Goal: Information Seeking & Learning: Learn about a topic

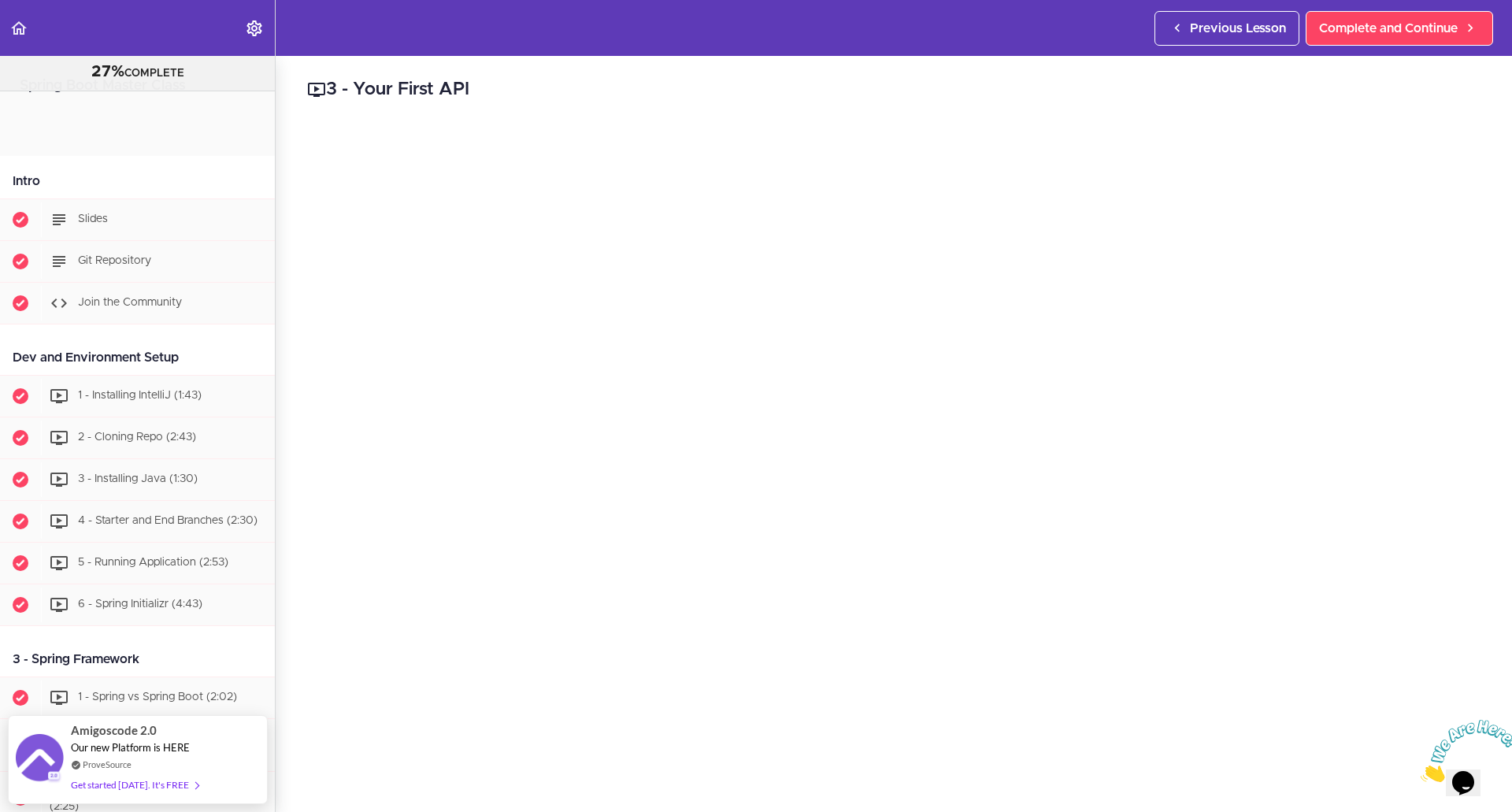
scroll to position [3461, 0]
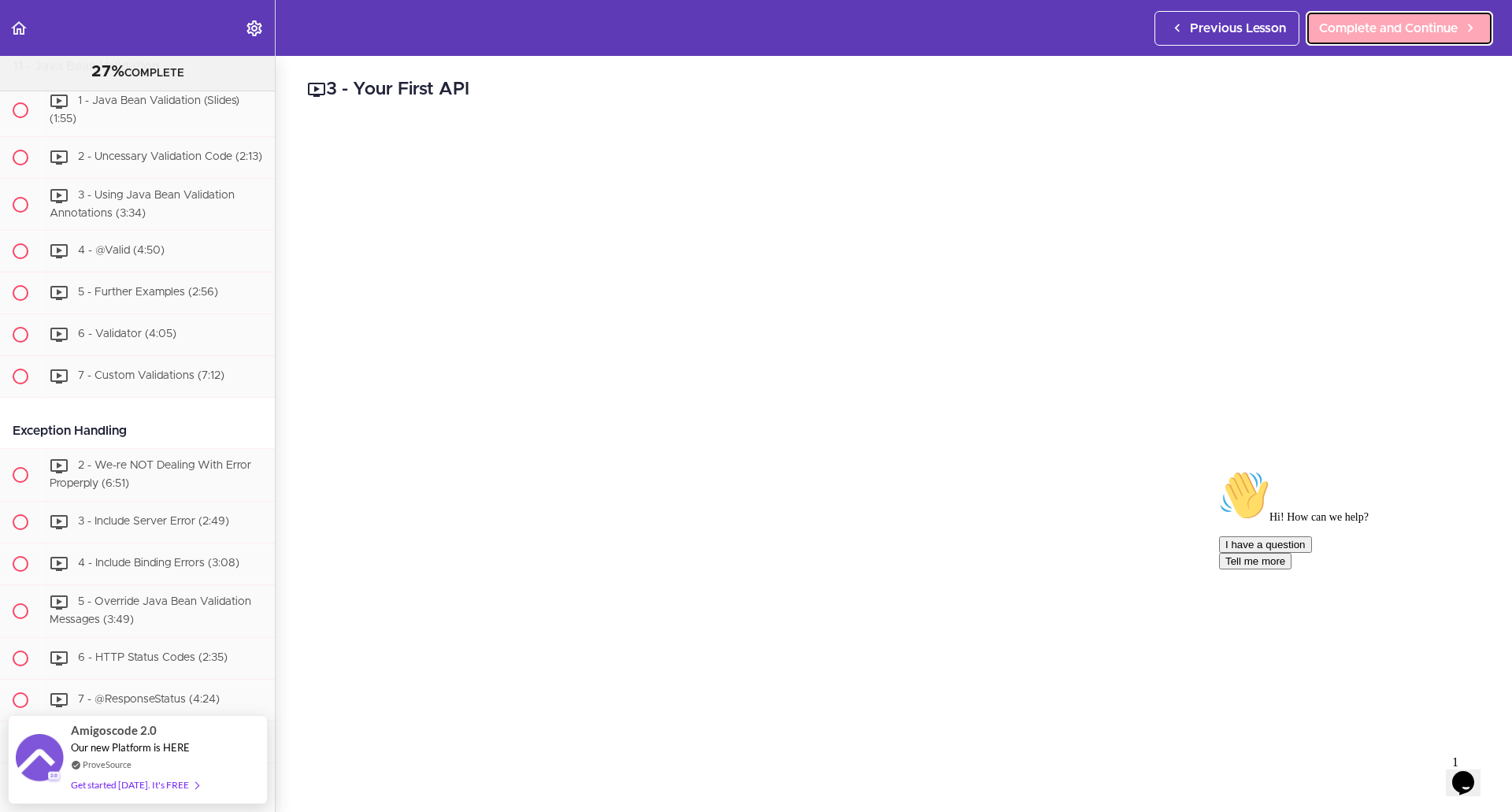
click at [1401, 31] on span "Complete and Continue" at bounding box center [1389, 28] width 139 height 19
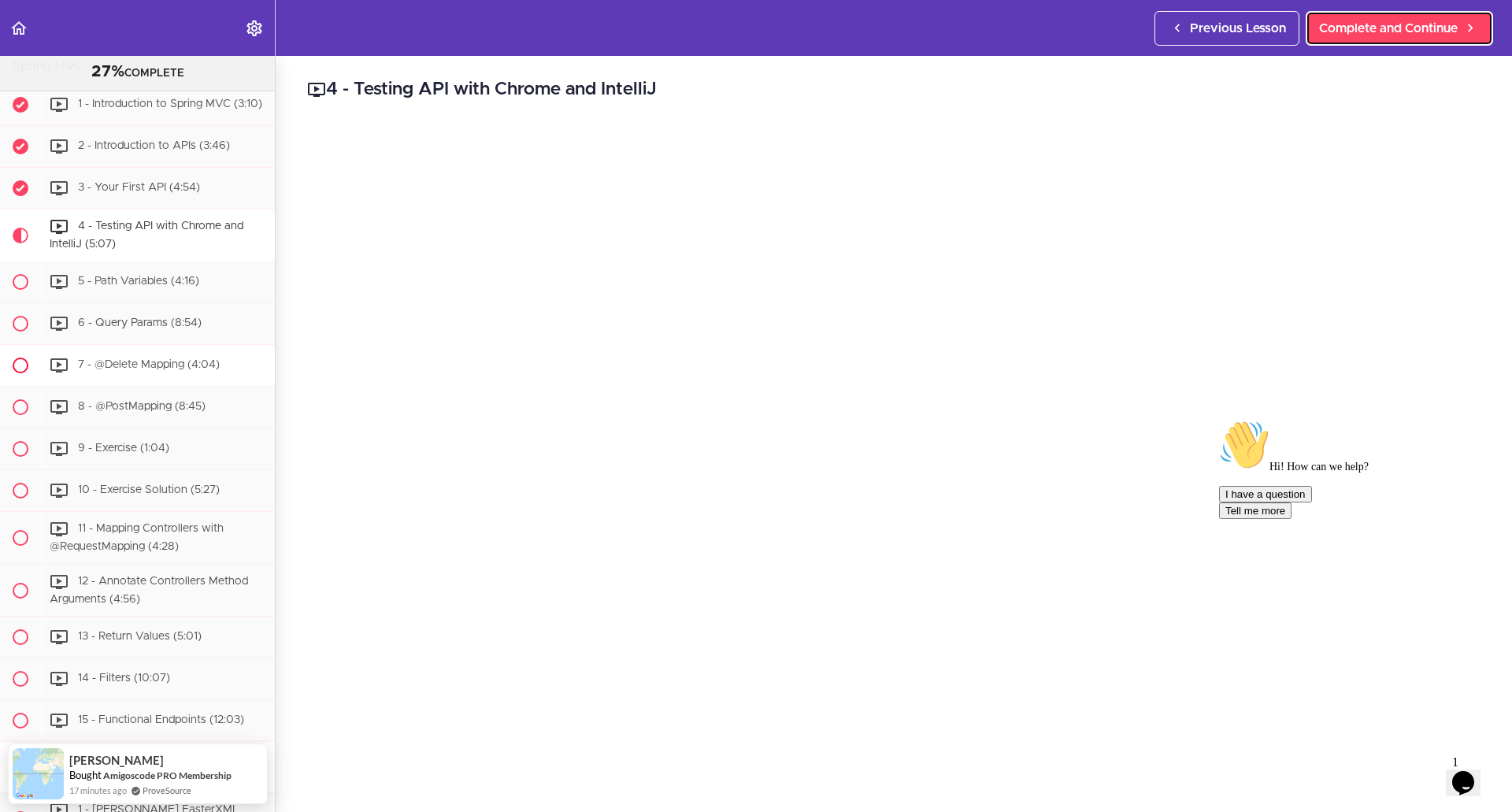
scroll to position [2087, 0]
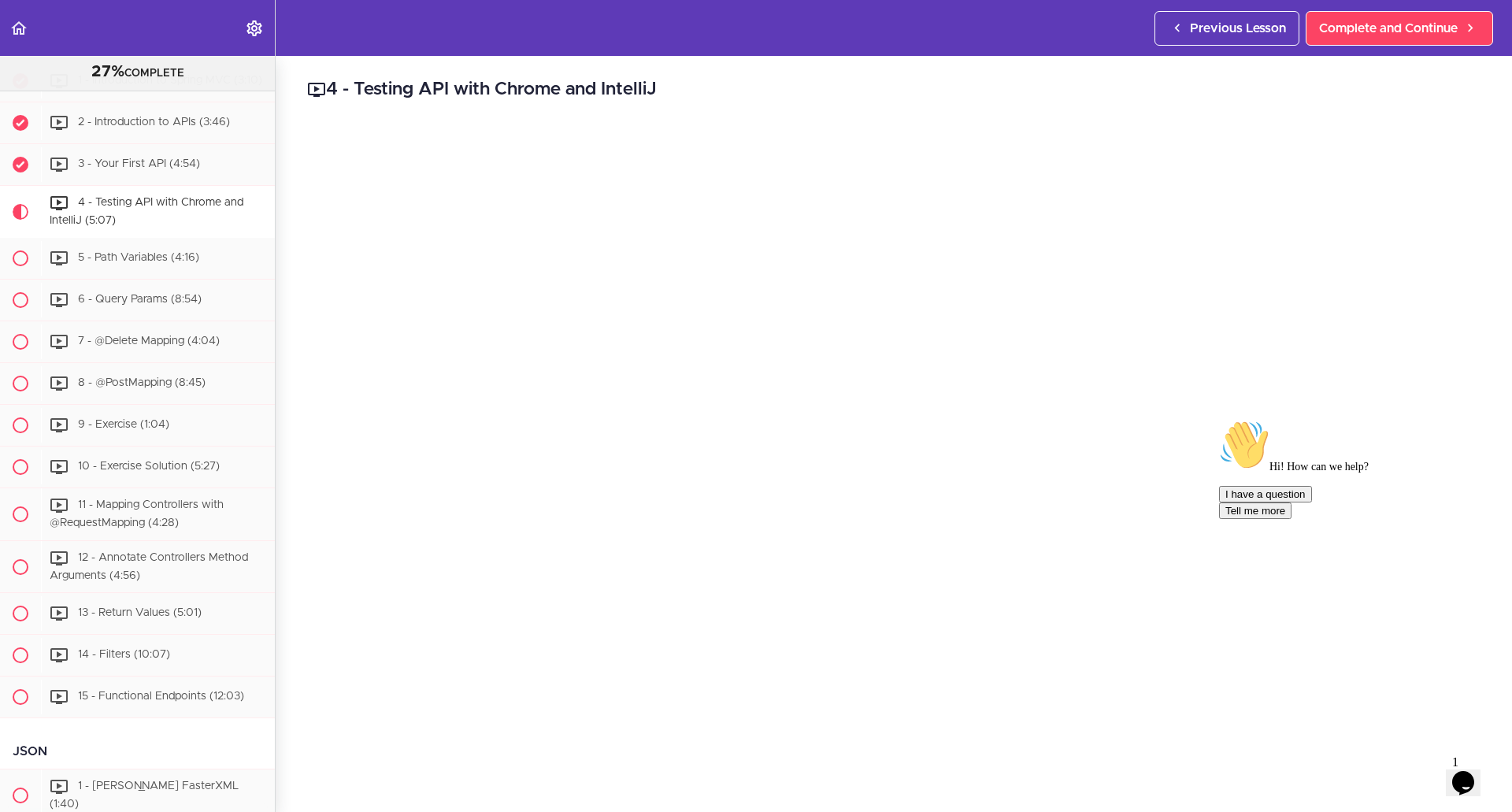
click at [1219, 420] on icon "Chat attention grabber" at bounding box center [1219, 420] width 0 height 0
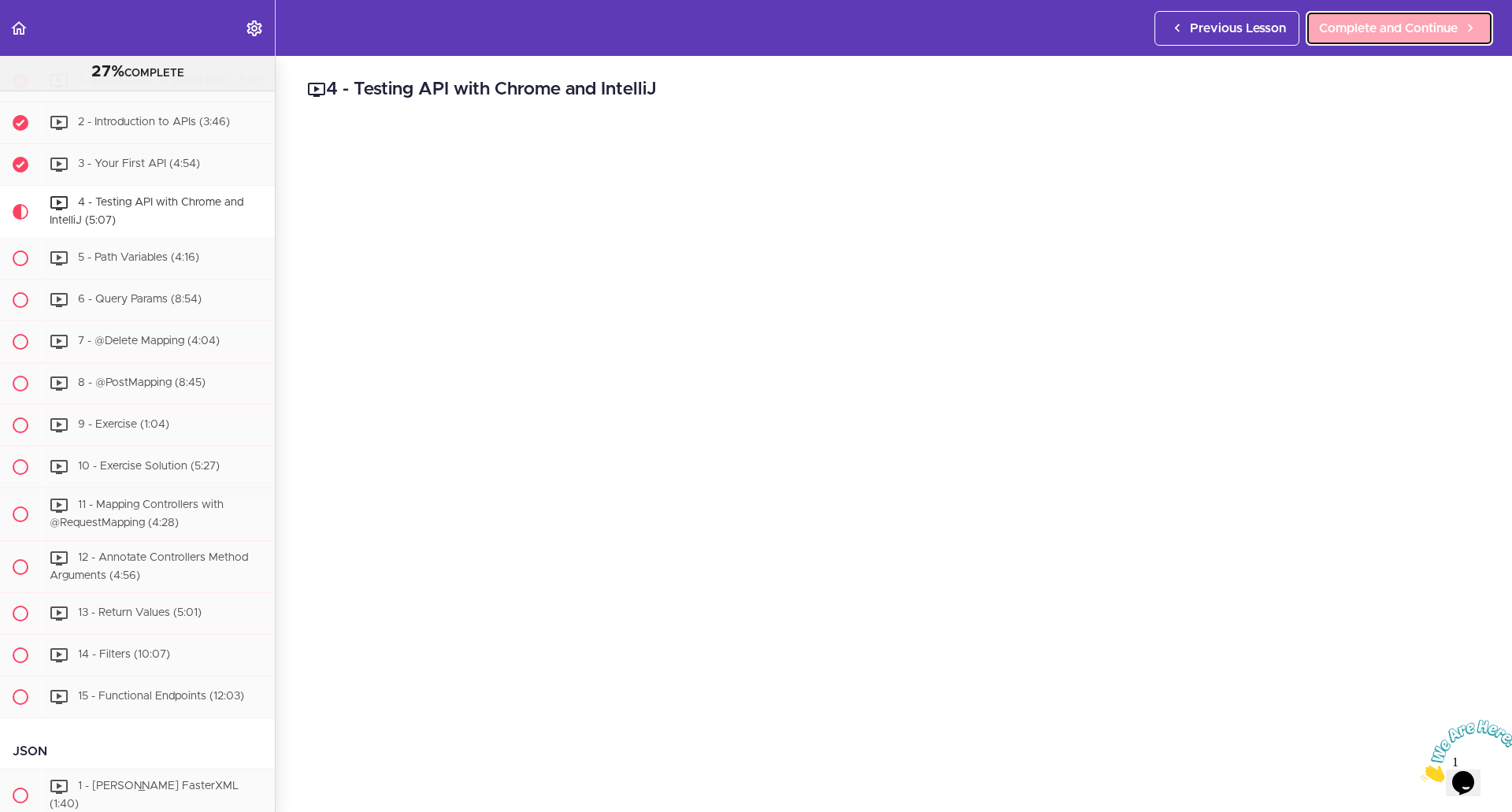
click at [1408, 28] on span "Complete and Continue" at bounding box center [1389, 28] width 139 height 19
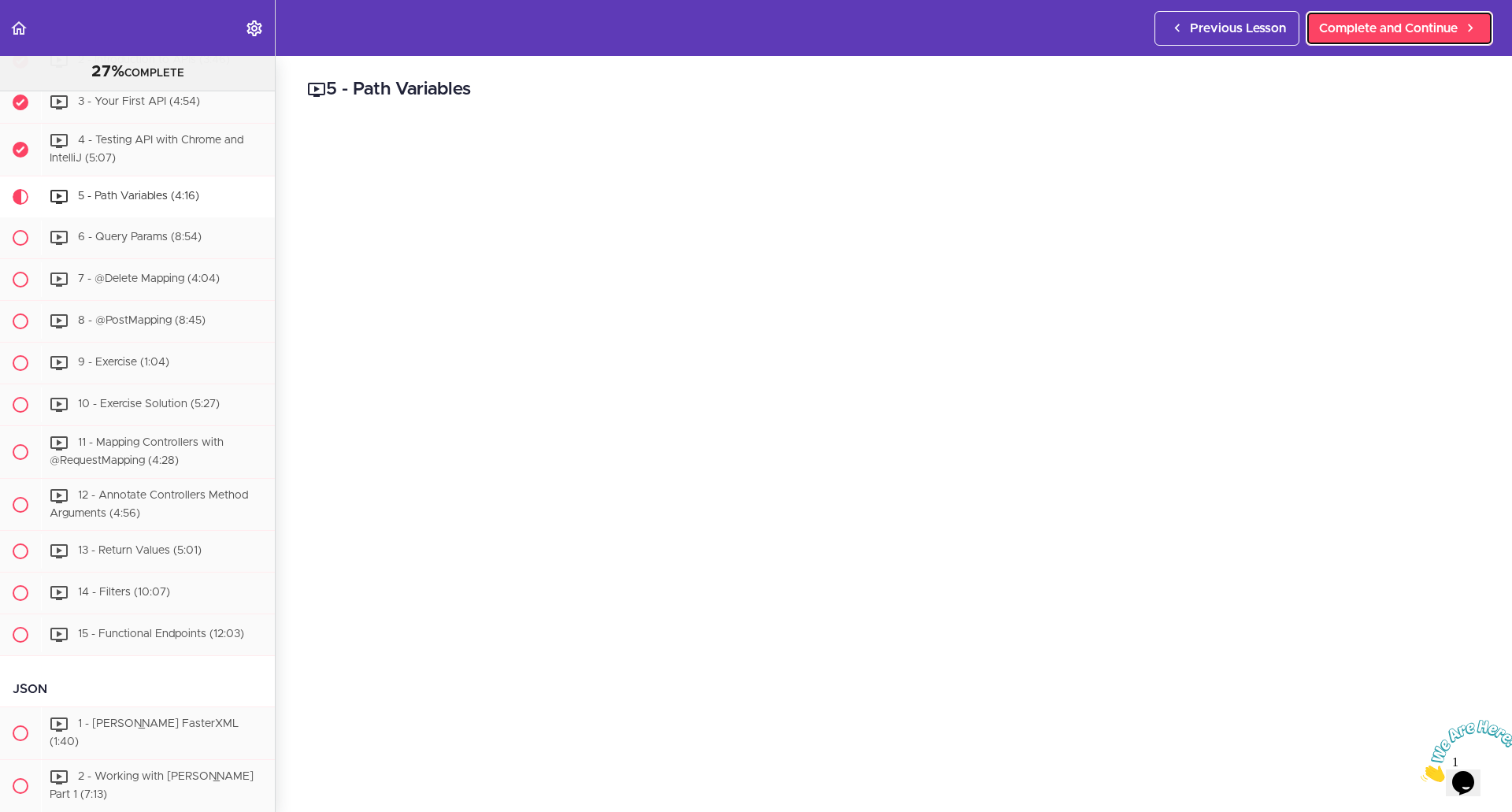
scroll to position [2253, 0]
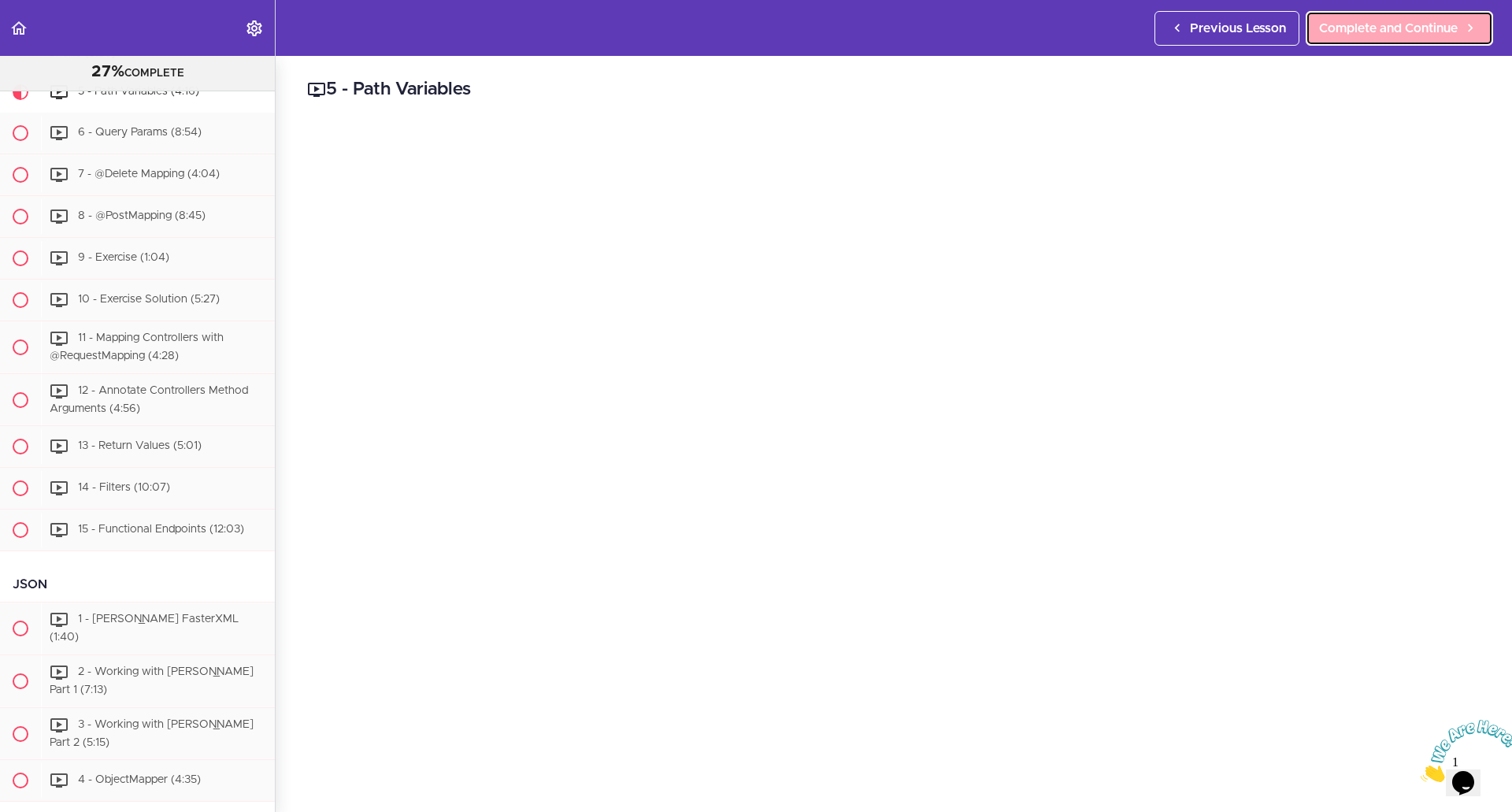
click at [1351, 21] on span "Complete and Continue" at bounding box center [1389, 28] width 139 height 19
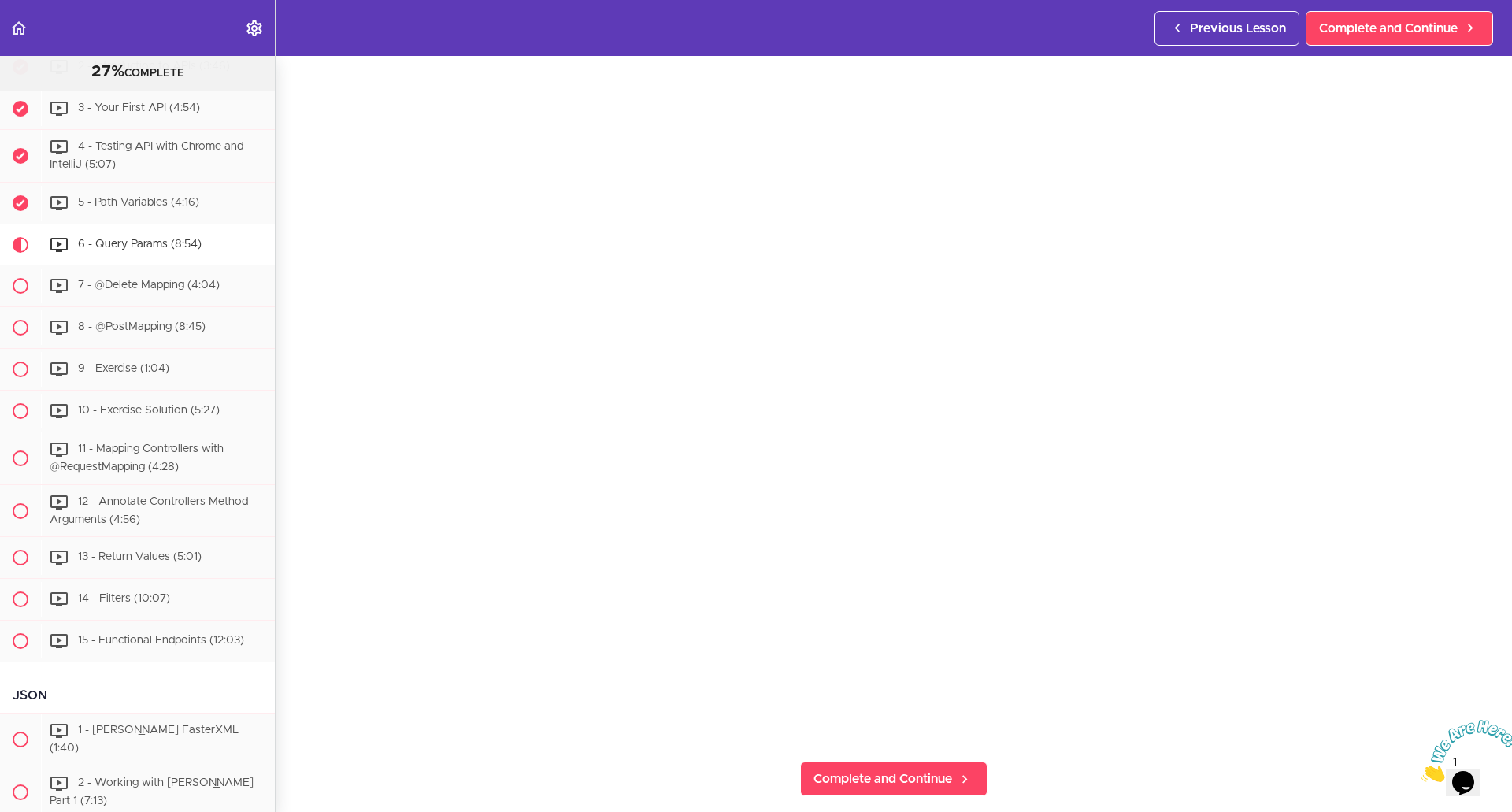
scroll to position [79, 0]
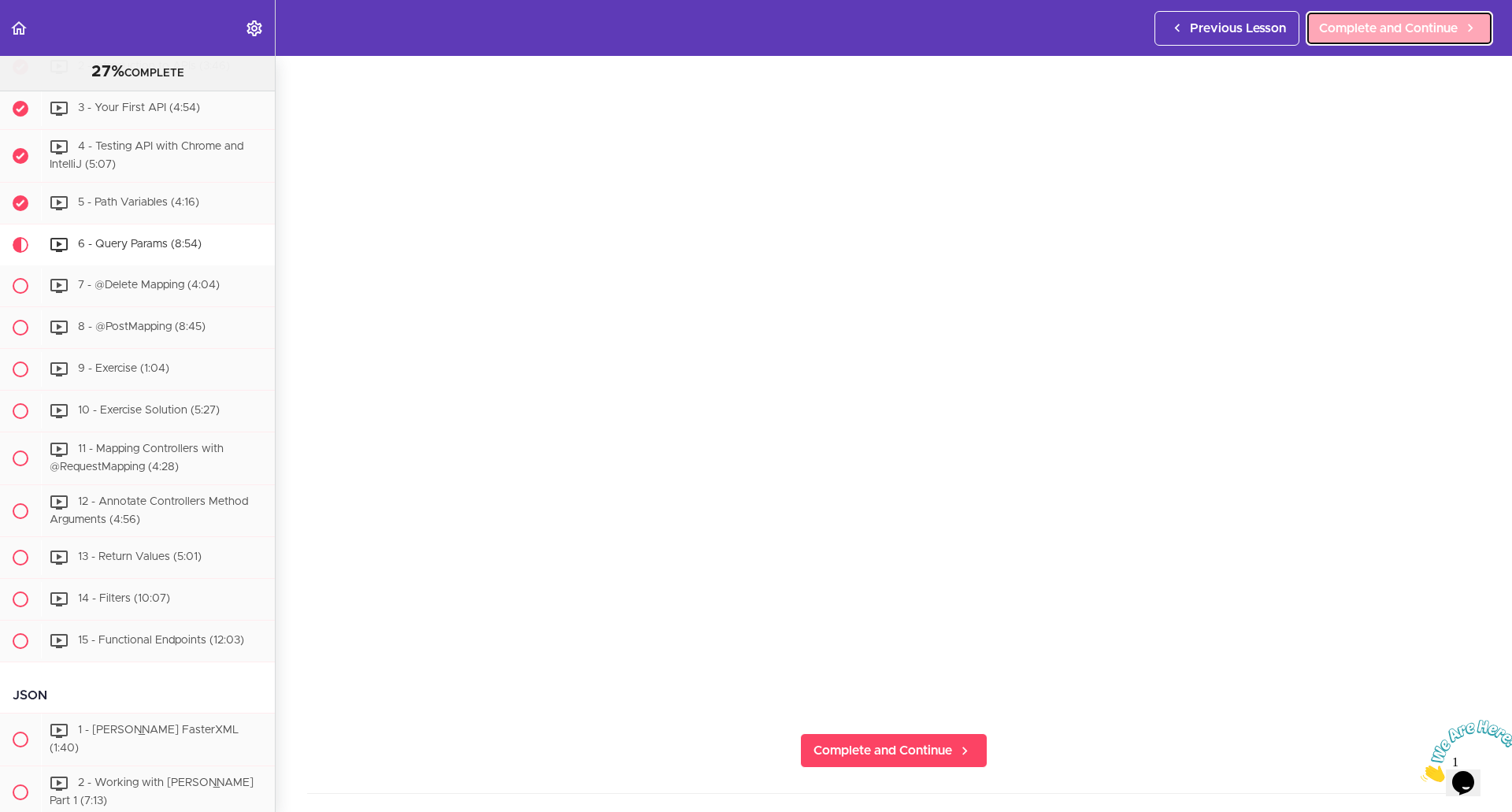
click at [1394, 33] on span "Complete and Continue" at bounding box center [1389, 28] width 139 height 19
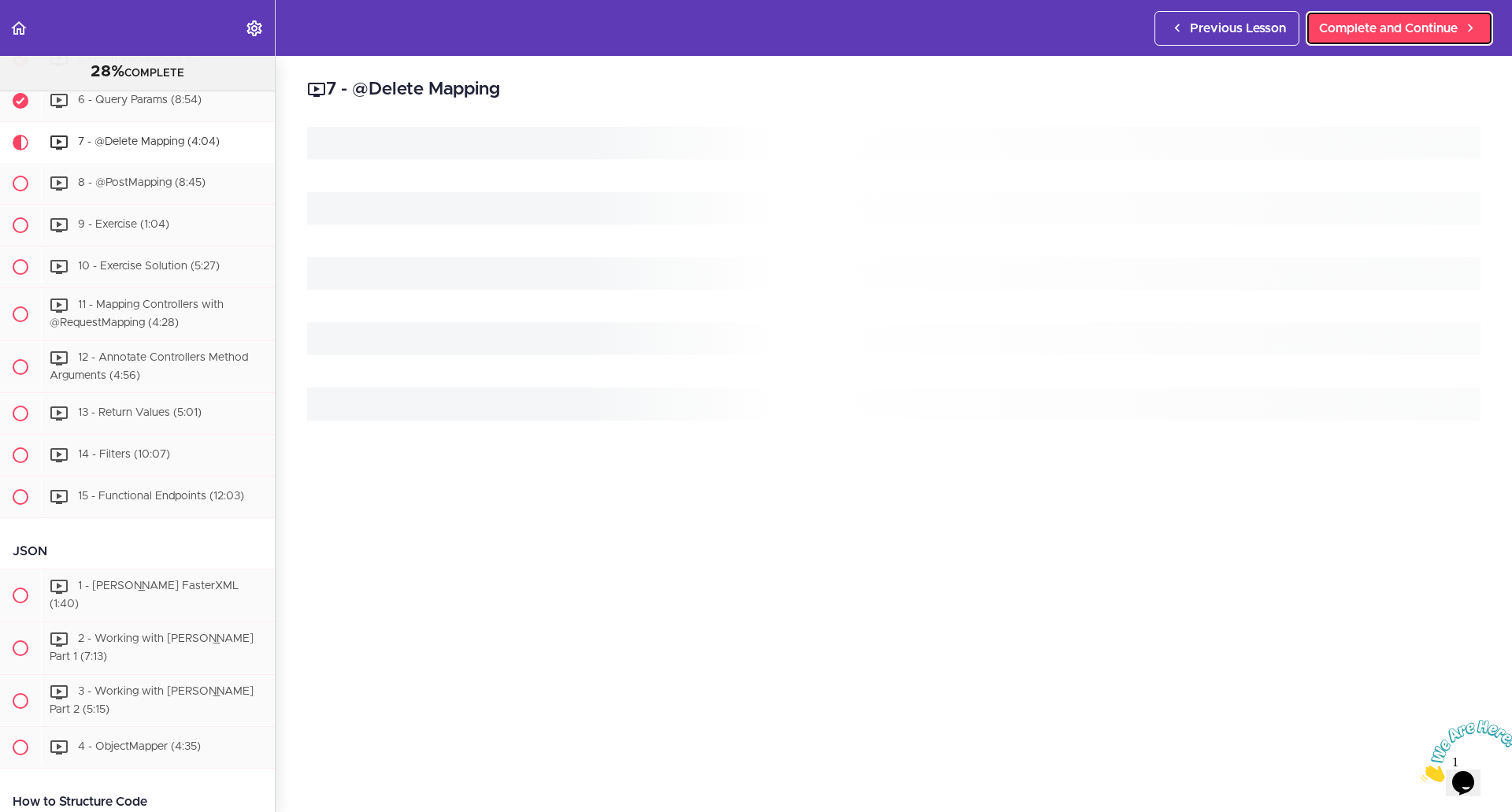
scroll to position [2337, 0]
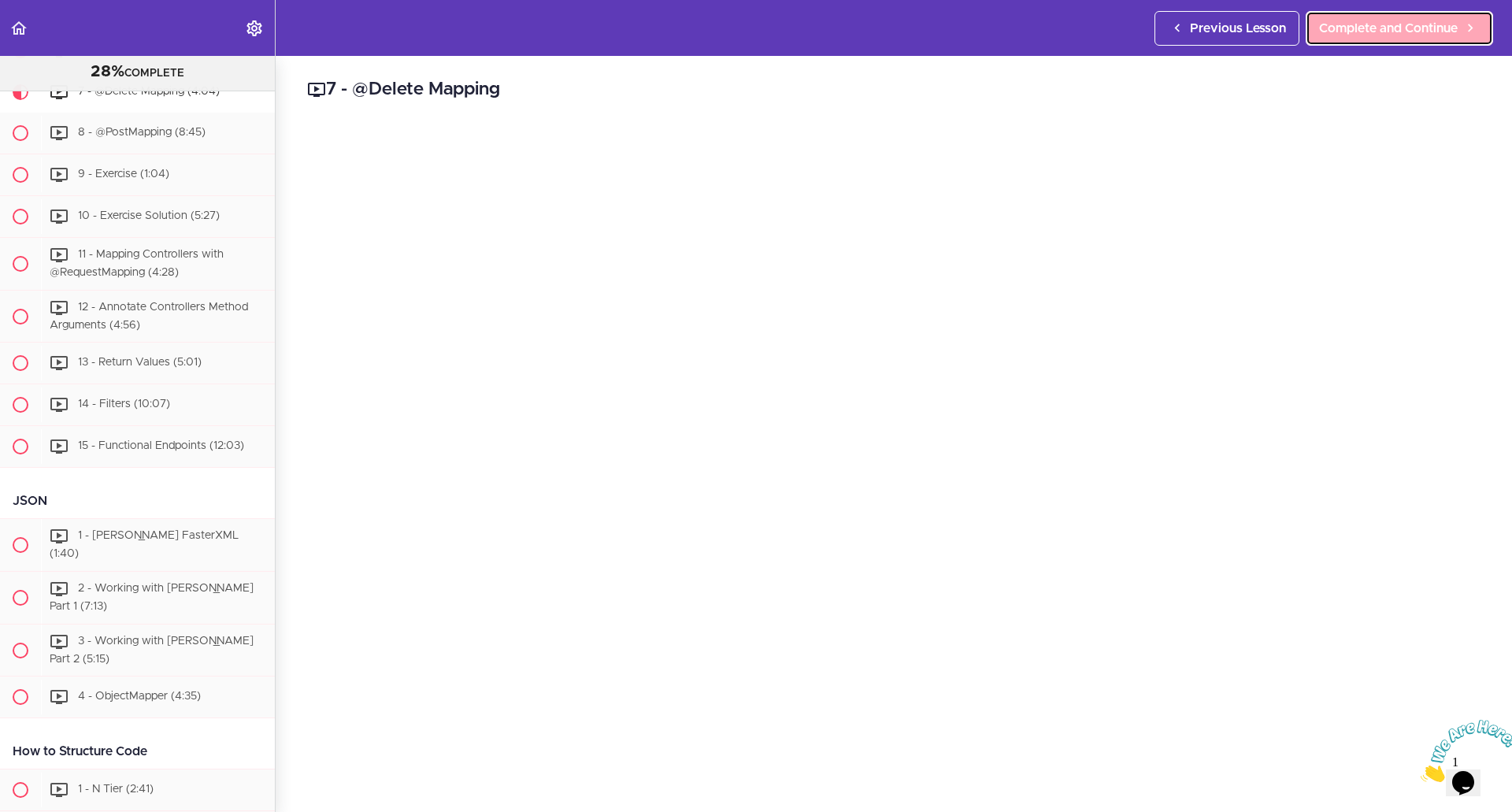
click at [1337, 24] on span "Complete and Continue" at bounding box center [1389, 28] width 139 height 19
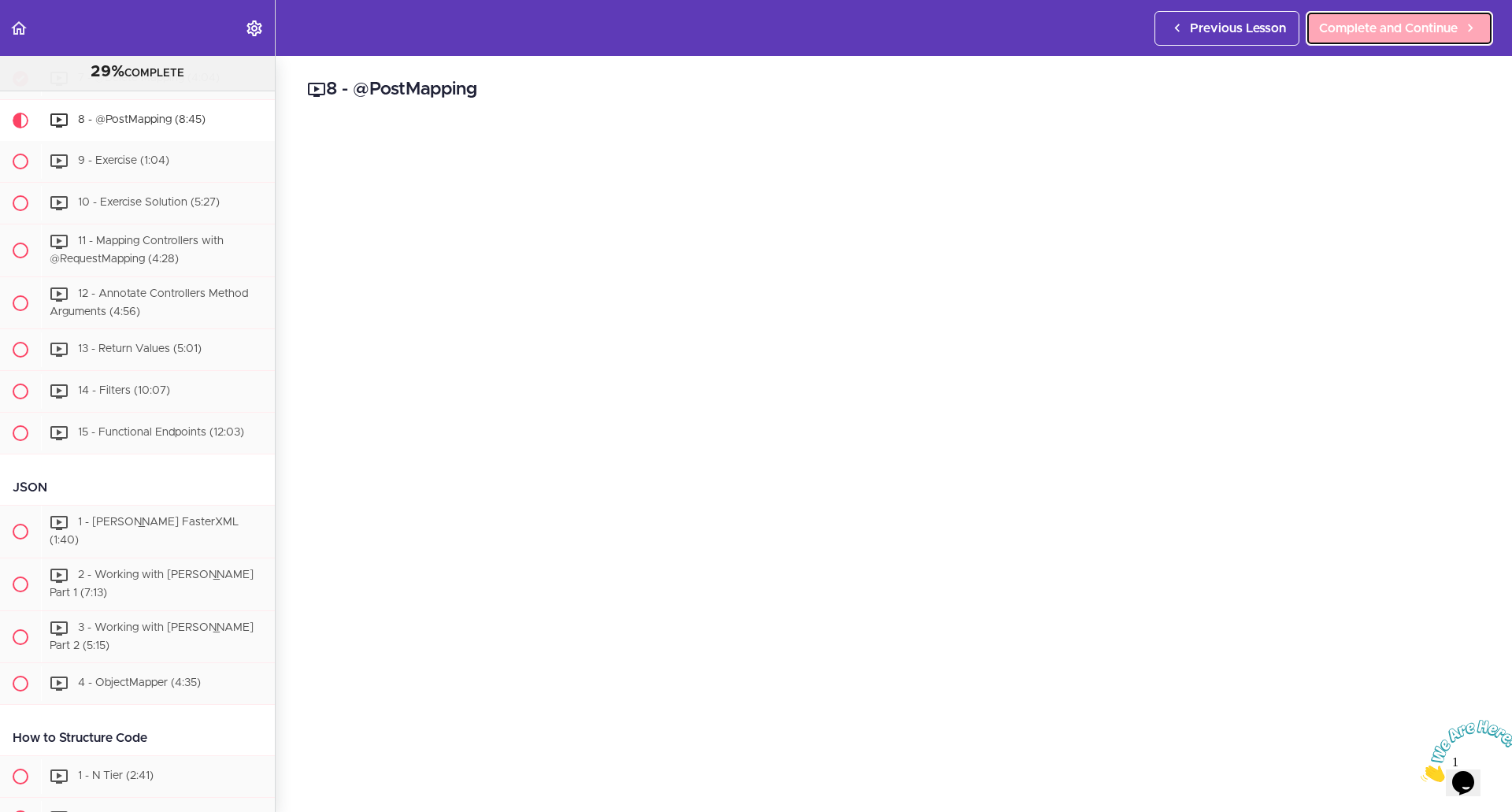
scroll to position [2379, 0]
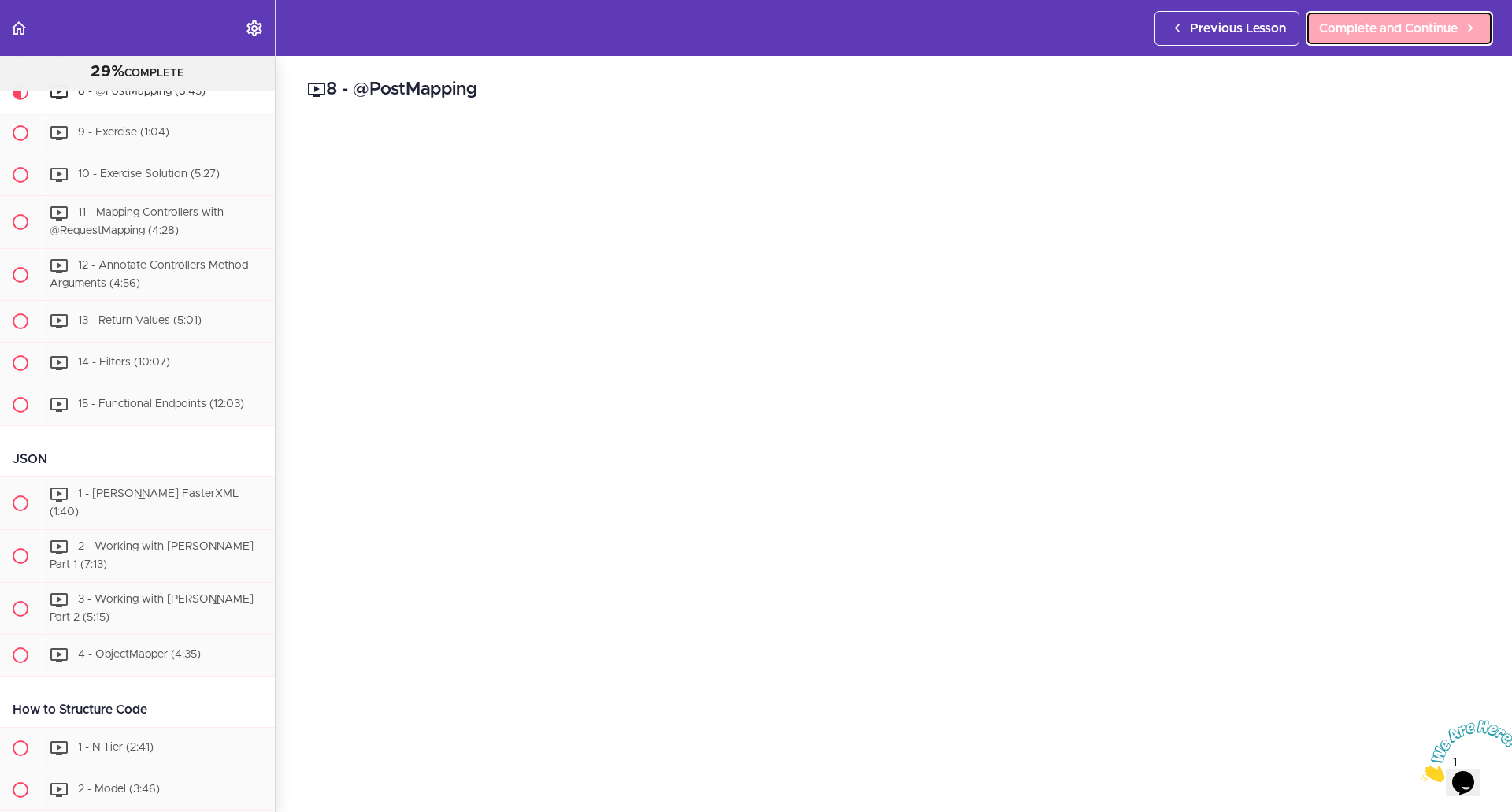
click at [1364, 33] on span "Complete and Continue" at bounding box center [1389, 28] width 139 height 19
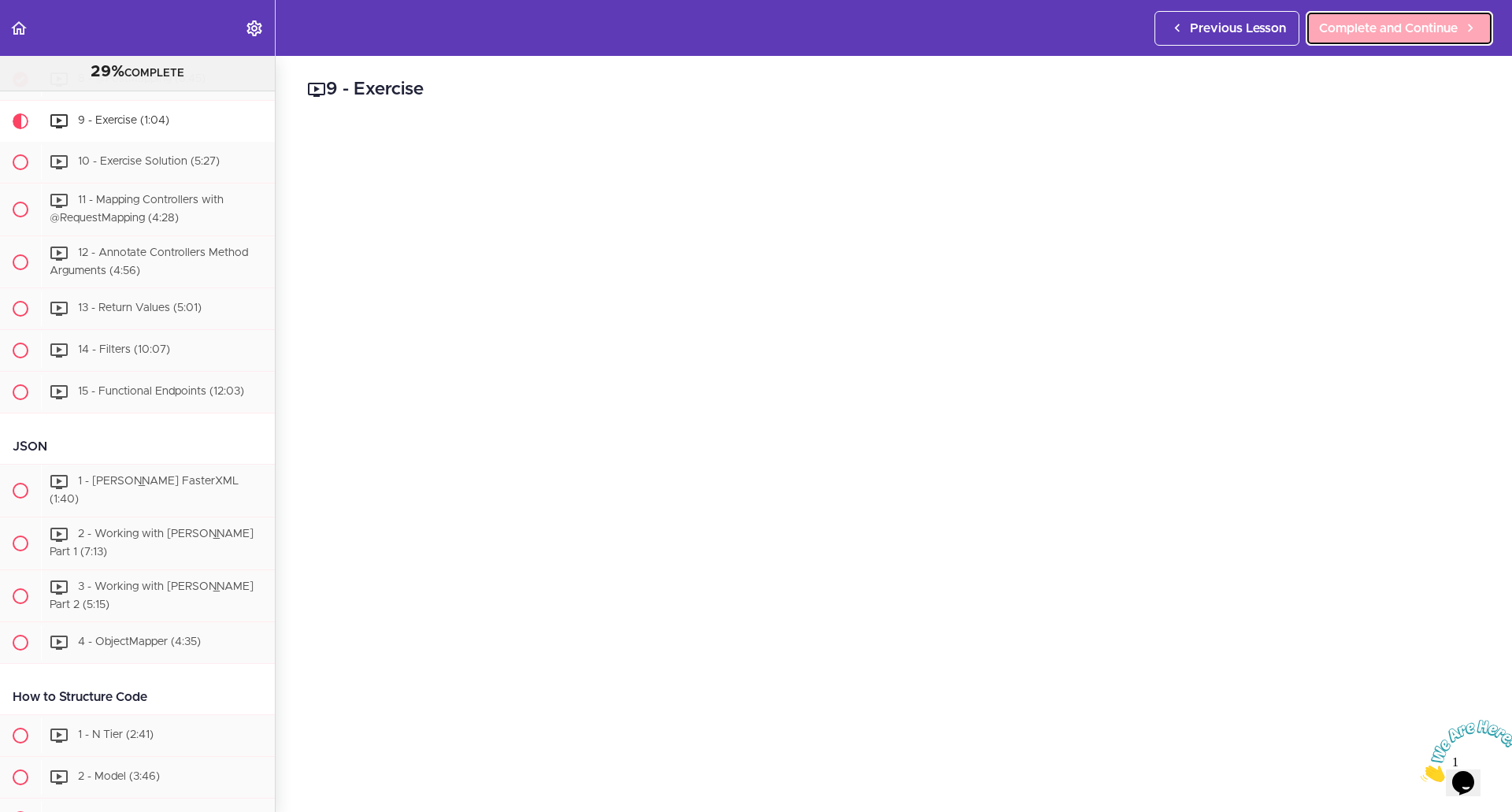
scroll to position [2420, 0]
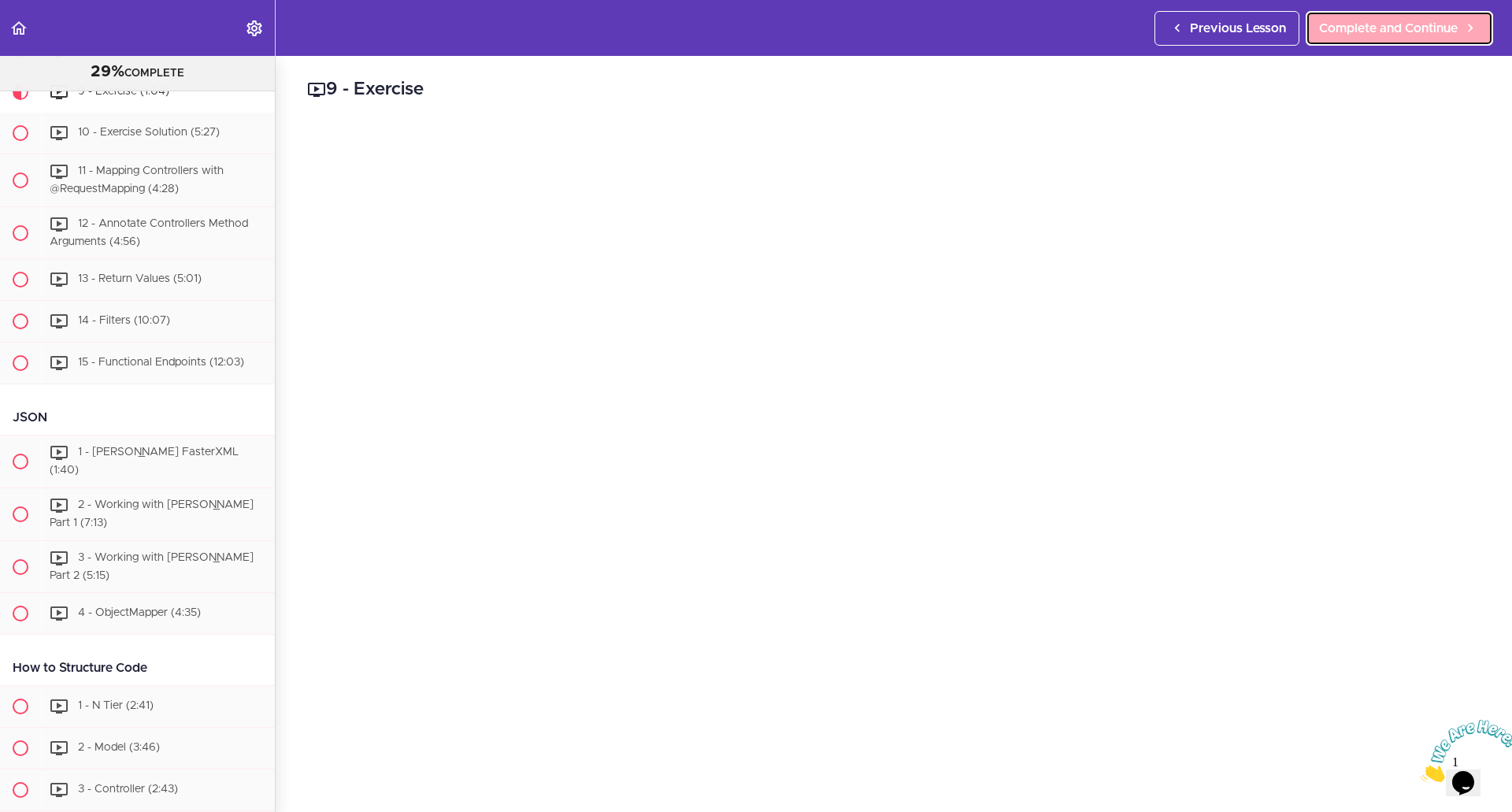
click at [1375, 21] on span "Complete and Continue" at bounding box center [1389, 28] width 139 height 19
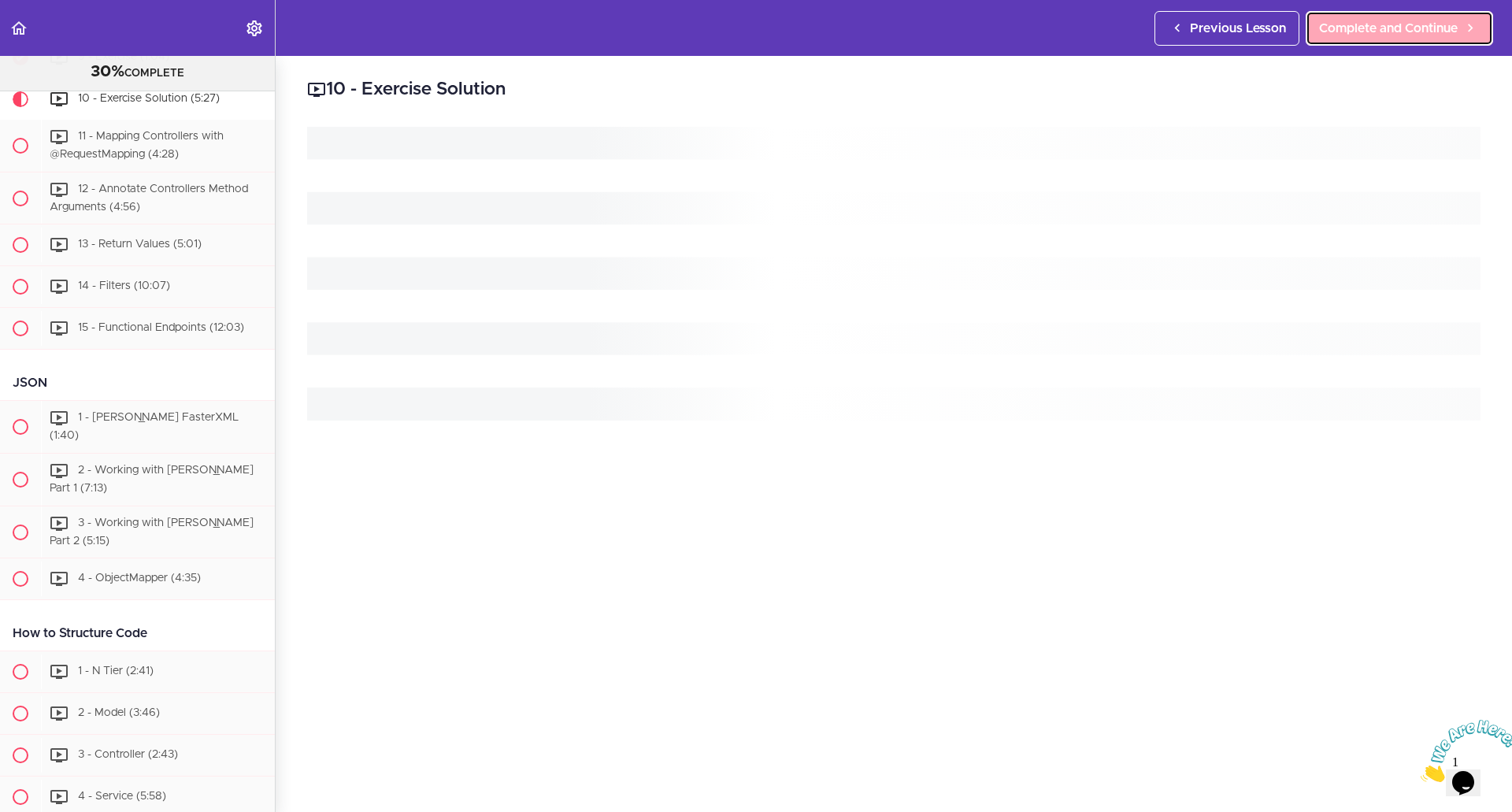
scroll to position [2463, 0]
